Goal: Transaction & Acquisition: Purchase product/service

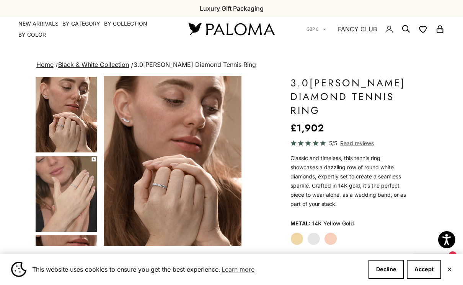
click at [43, 65] on link "Home" at bounding box center [44, 65] width 17 height 8
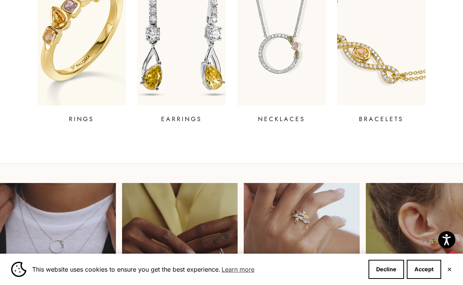
scroll to position [337, 0]
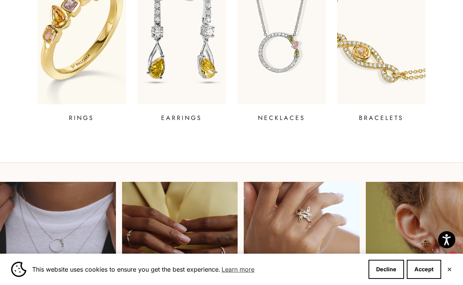
click at [35, 65] on div "SHOP BY CATEGORY RINGS EARRINGS NECKLACES BRACELETS" at bounding box center [231, 20] width 457 height 205
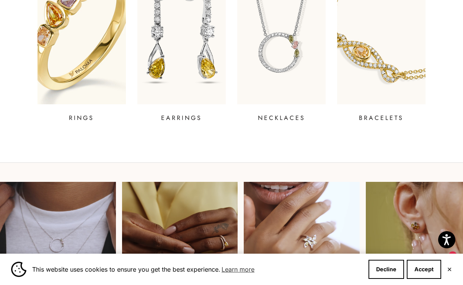
click at [57, 63] on img at bounding box center [81, 28] width 106 height 184
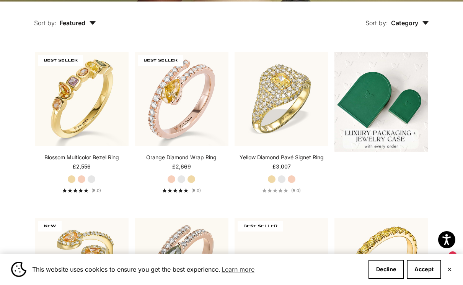
scroll to position [179, 0]
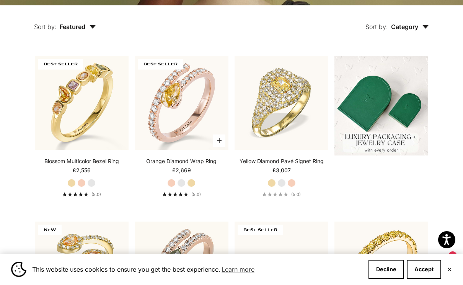
click at [181, 182] on label "White Gold" at bounding box center [181, 183] width 8 height 8
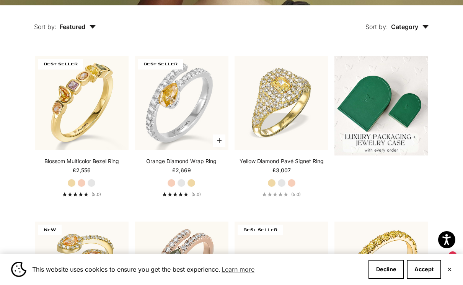
click at [192, 182] on label "Yellow Gold" at bounding box center [191, 183] width 8 height 8
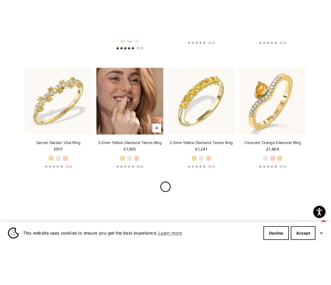
scroll to position [754, 0]
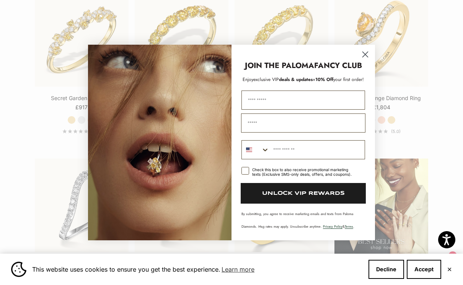
click at [366, 53] on circle "Close dialog" at bounding box center [365, 54] width 13 height 13
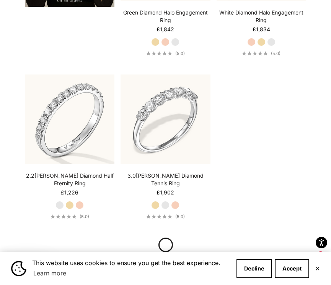
scroll to position [1803, 0]
